Goal: Task Accomplishment & Management: Complete application form

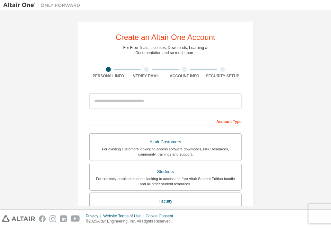
scroll to position [147, 0]
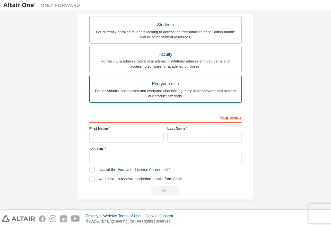
click at [133, 90] on div "For individuals, businesses and everyone else looking to try Altair software an…" at bounding box center [166, 93] width 144 height 10
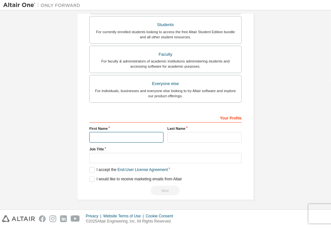
click at [110, 135] on input "text" at bounding box center [126, 137] width 74 height 11
type input "*******"
click at [89, 168] on label "I accept the End-User License Agreement" at bounding box center [128, 169] width 78 height 5
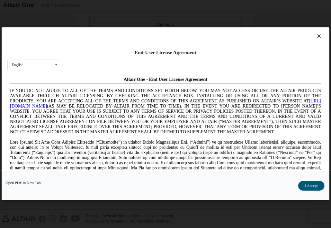
scroll to position [0, 0]
click at [318, 38] on icon at bounding box center [319, 36] width 7 height 6
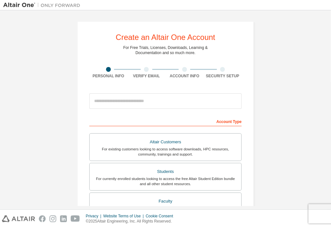
click at [324, 193] on div "Create an Altair One Account For Free Trials, Licenses, Downloads, Learning & D…" at bounding box center [165, 183] width 325 height 340
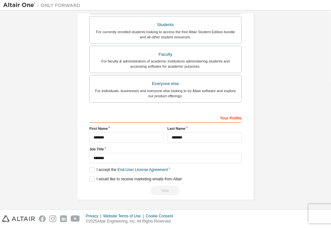
click at [324, 39] on div "Create an Altair One Account For Free Trials, Licenses, Downloads, Learning & D…" at bounding box center [165, 37] width 325 height 340
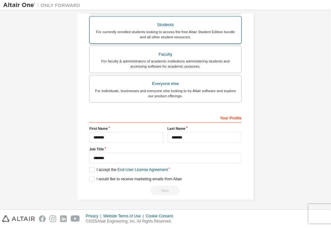
click at [216, 31] on div "For currently enrolled students looking to access the free Altair Student Editi…" at bounding box center [166, 34] width 144 height 10
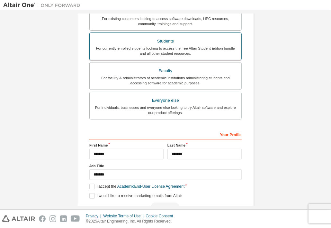
scroll to position [163, 0]
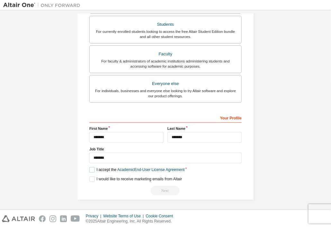
click at [89, 167] on label "I accept the Academic End-User License Agreement" at bounding box center [136, 169] width 95 height 5
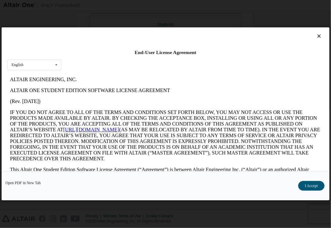
scroll to position [0, 0]
click at [311, 185] on button "I Accept" at bounding box center [311, 186] width 26 height 10
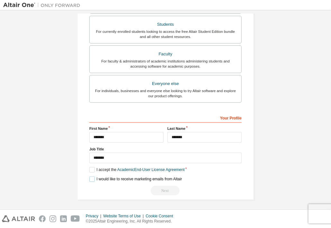
click at [89, 180] on label "I would like to receive marketing emails from Altair" at bounding box center [135, 178] width 93 height 5
